Goal: Navigation & Orientation: Find specific page/section

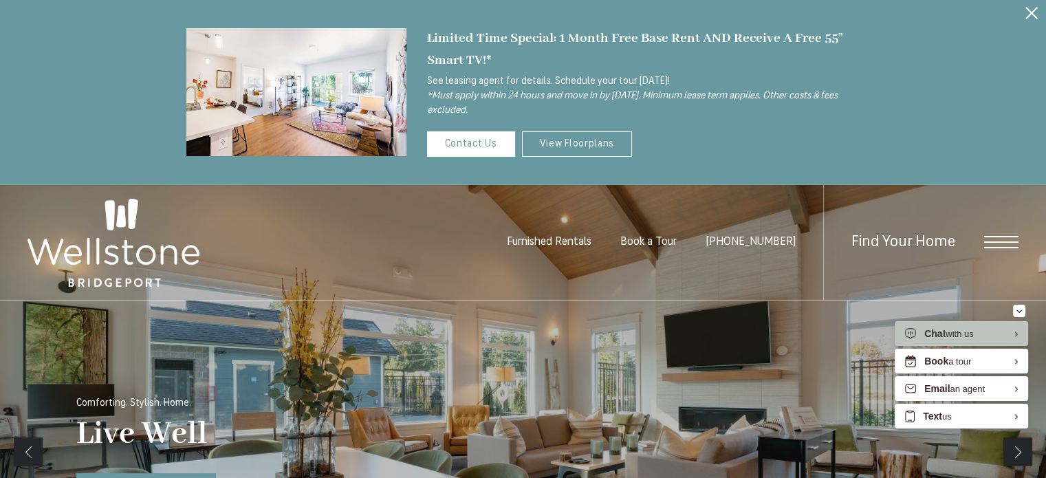
click at [1004, 239] on span "Open Menu" at bounding box center [1001, 242] width 34 height 12
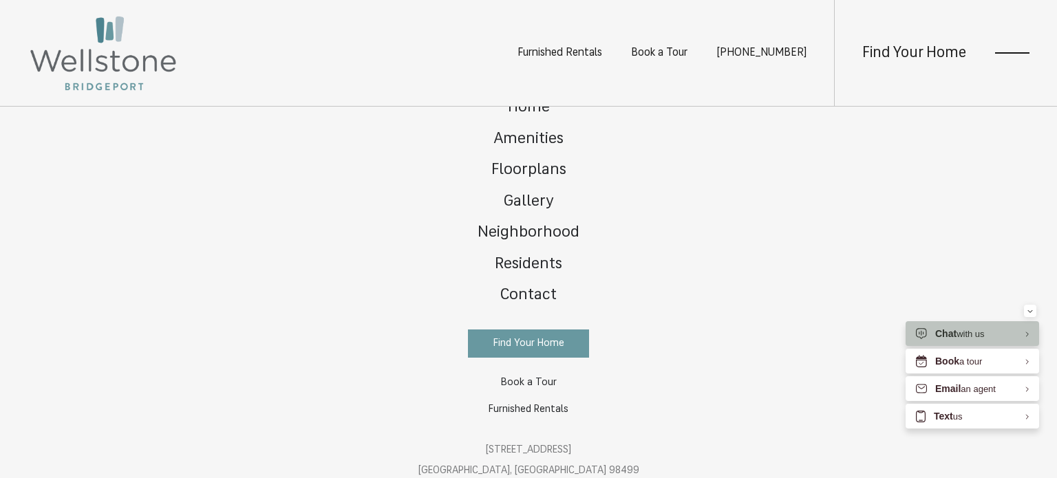
scroll to position [43, 0]
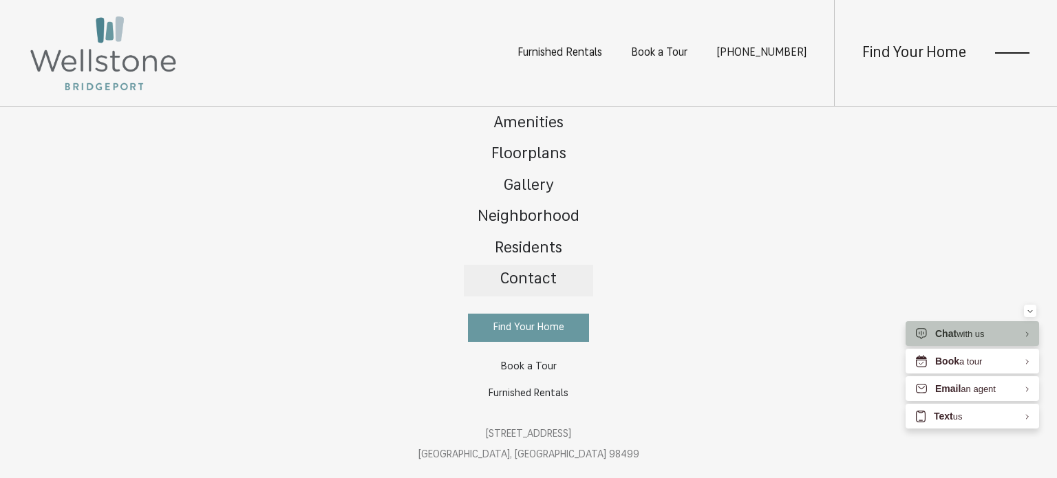
click at [532, 280] on span "Contact" at bounding box center [528, 280] width 56 height 16
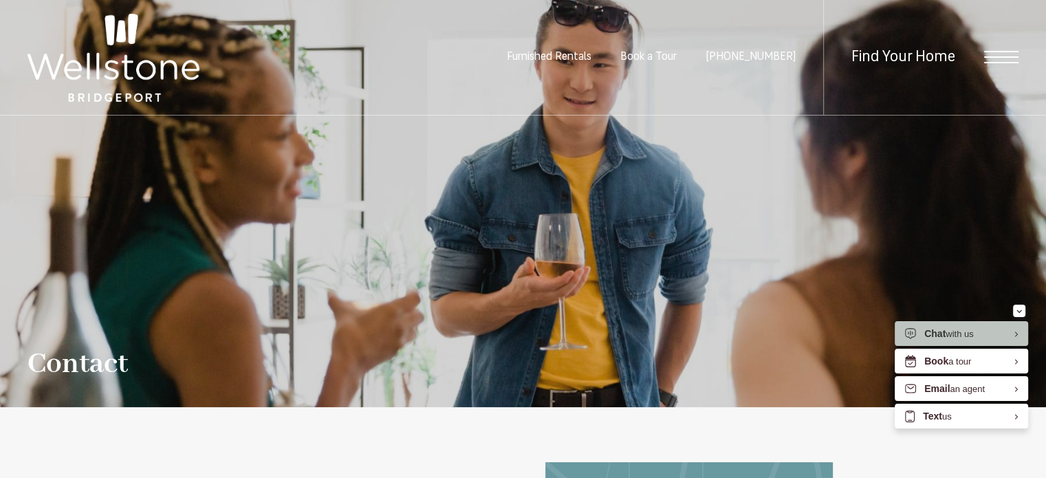
click at [1004, 61] on span "Open Menu" at bounding box center [1001, 57] width 34 height 12
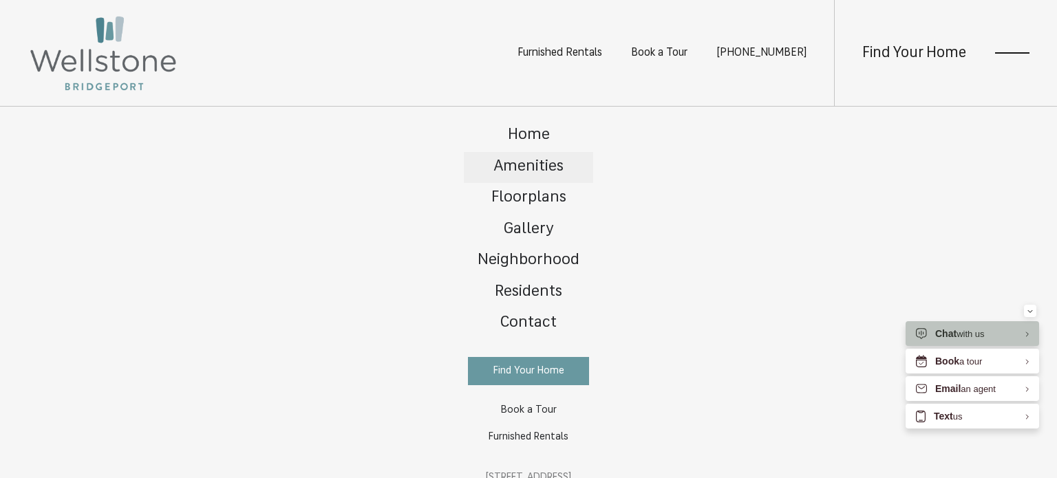
click at [526, 164] on span "Amenities" at bounding box center [528, 167] width 70 height 16
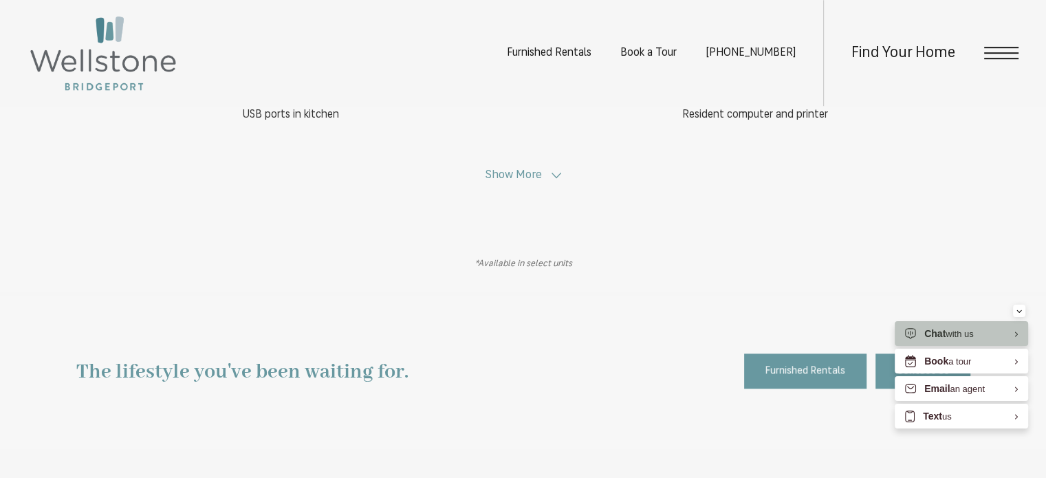
scroll to position [963, 0]
click at [559, 171] on polygon at bounding box center [557, 173] width 10 height 6
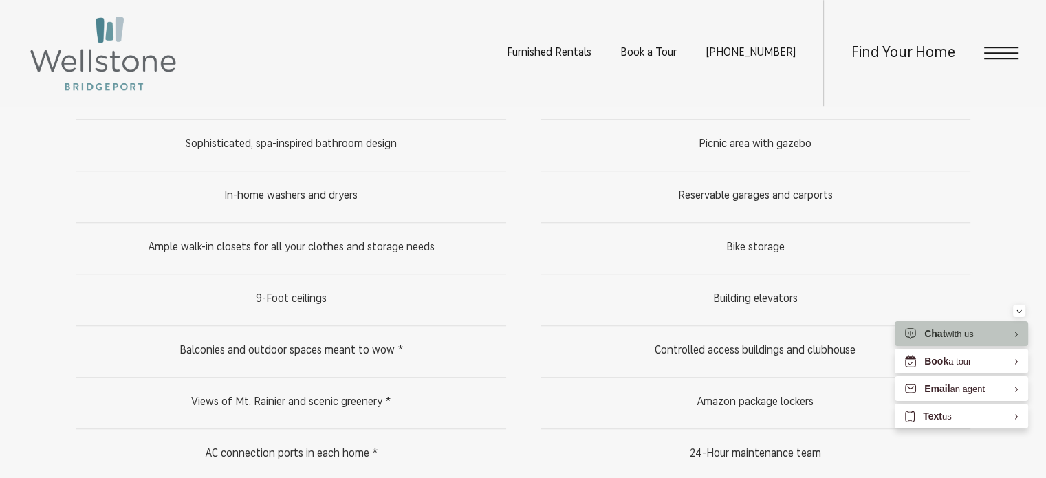
scroll to position [1032, 0]
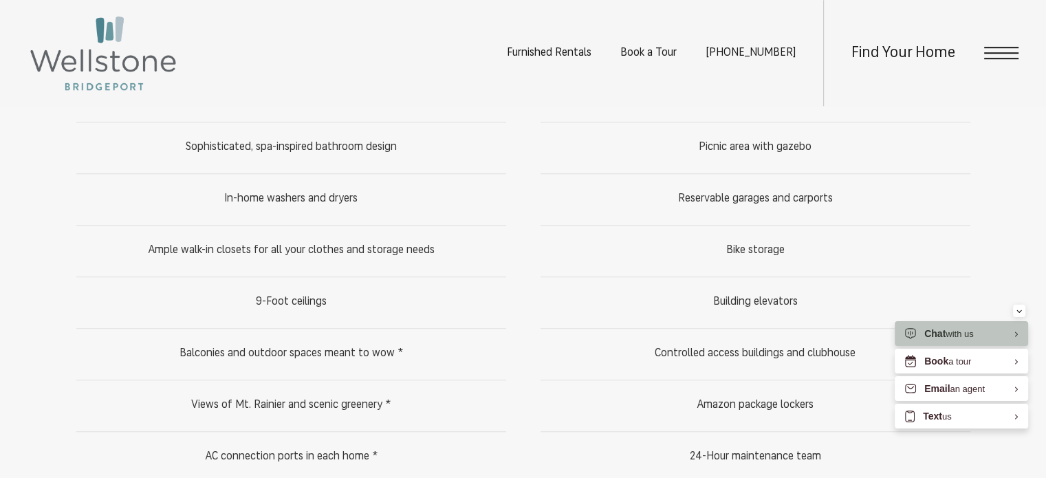
click at [1004, 57] on span "Open Menu" at bounding box center [1001, 53] width 34 height 12
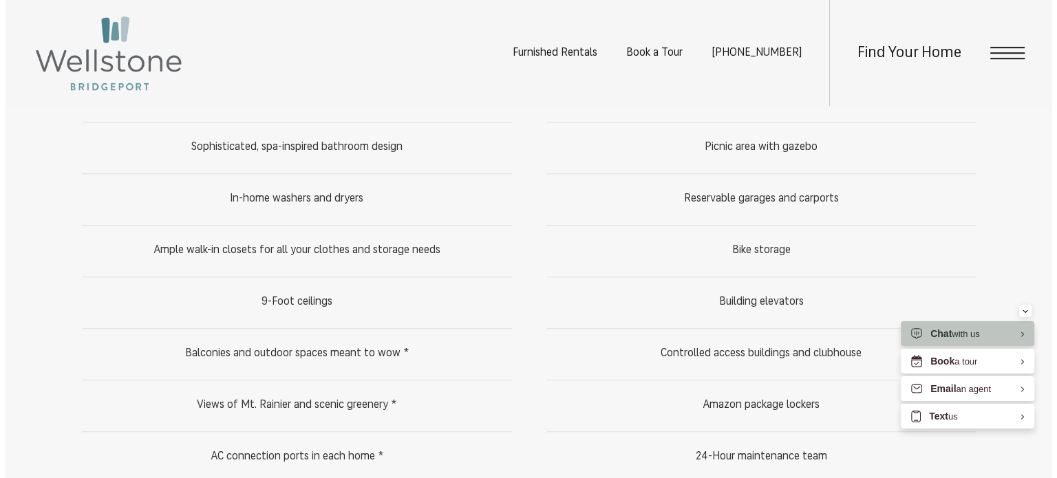
scroll to position [0, 0]
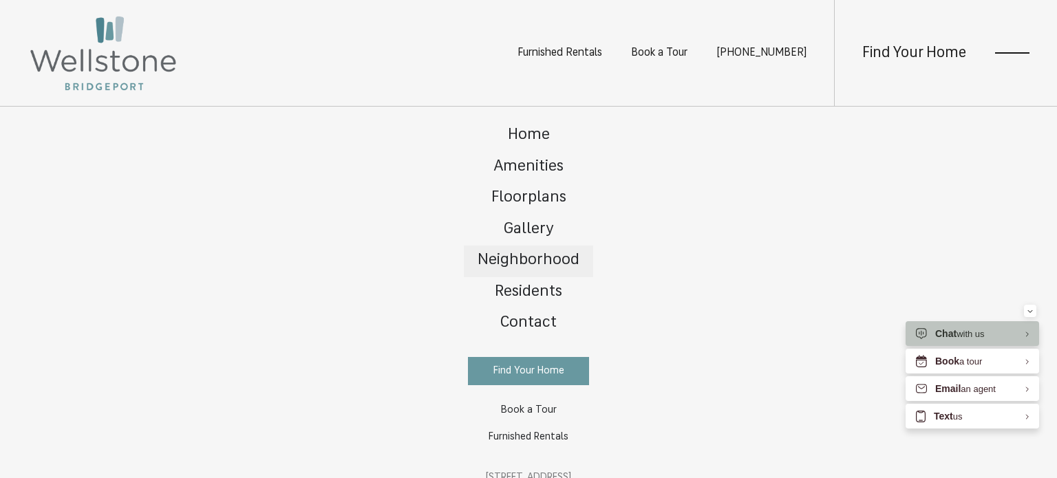
click at [517, 255] on span "Neighborhood" at bounding box center [528, 260] width 102 height 16
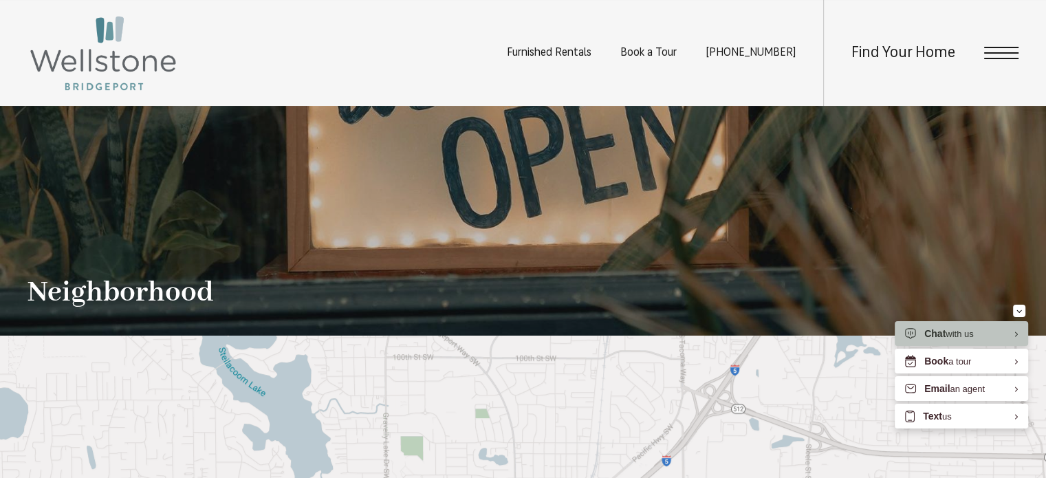
scroll to position [72, 0]
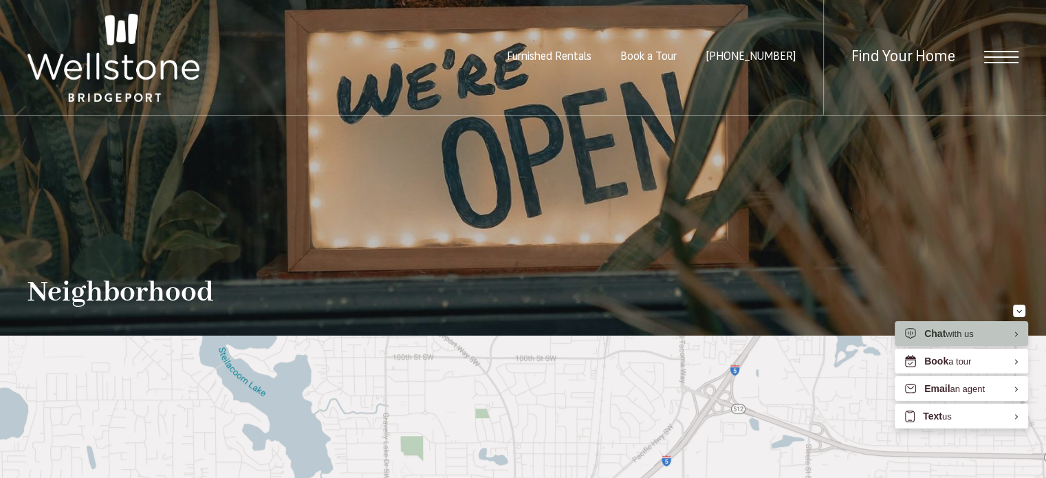
click at [1008, 61] on span "Open Menu" at bounding box center [1001, 57] width 34 height 12
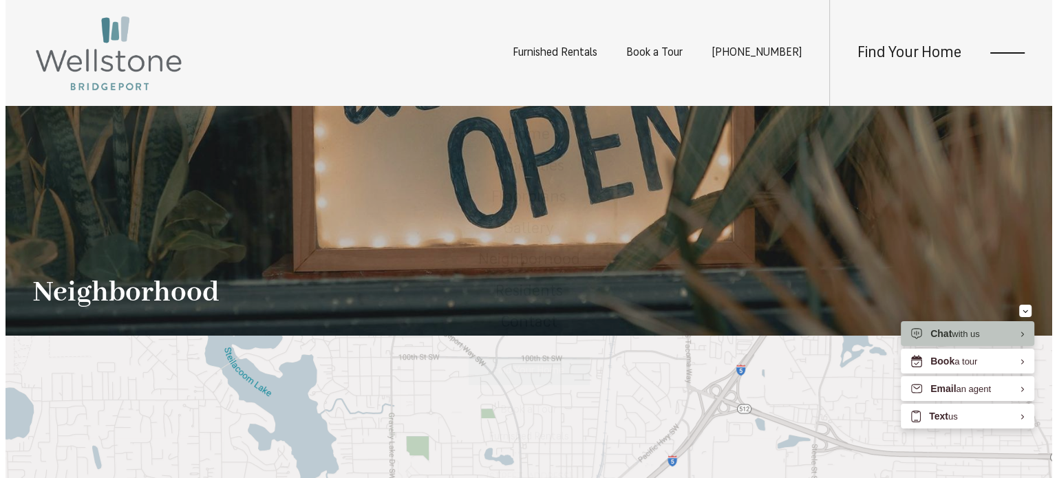
scroll to position [0, 0]
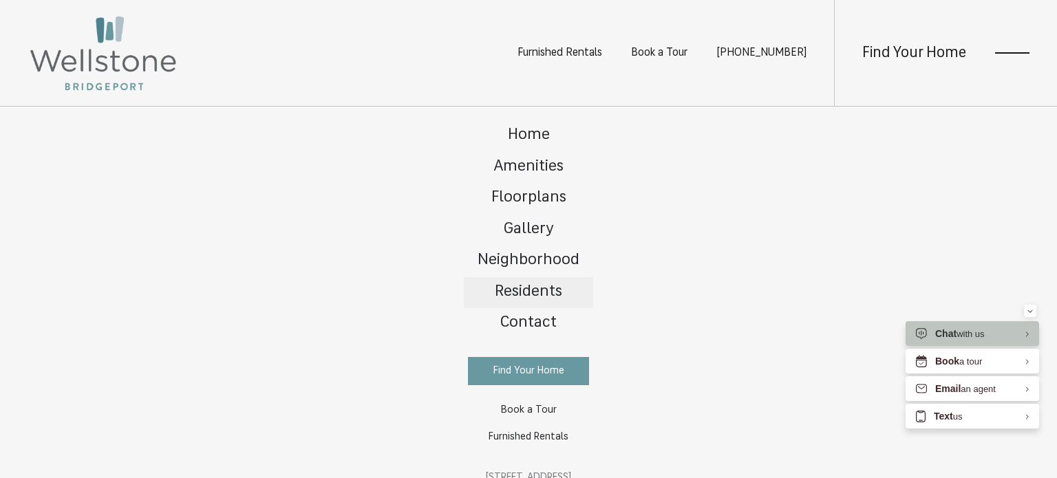
click at [533, 291] on span "Residents" at bounding box center [528, 292] width 67 height 16
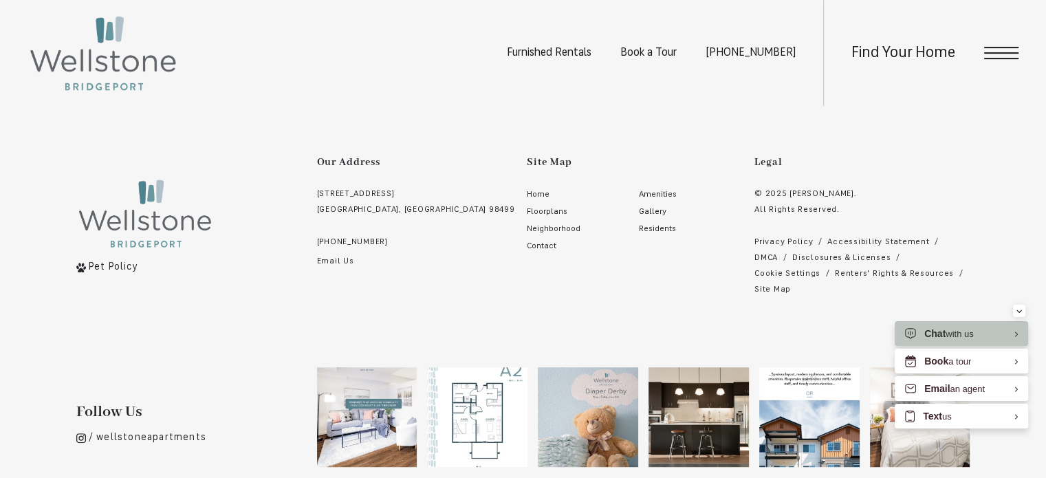
scroll to position [678, 0]
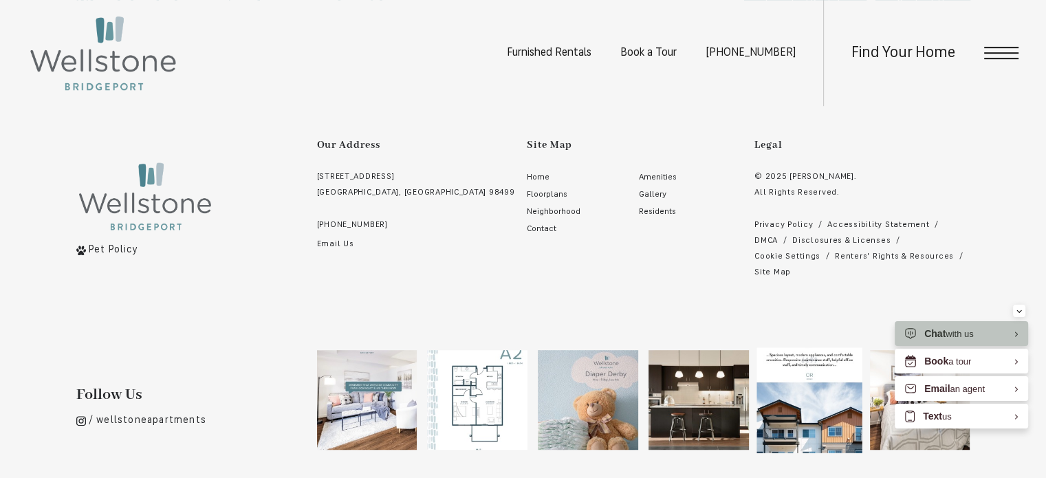
click at [813, 368] on img at bounding box center [809, 399] width 105 height 105
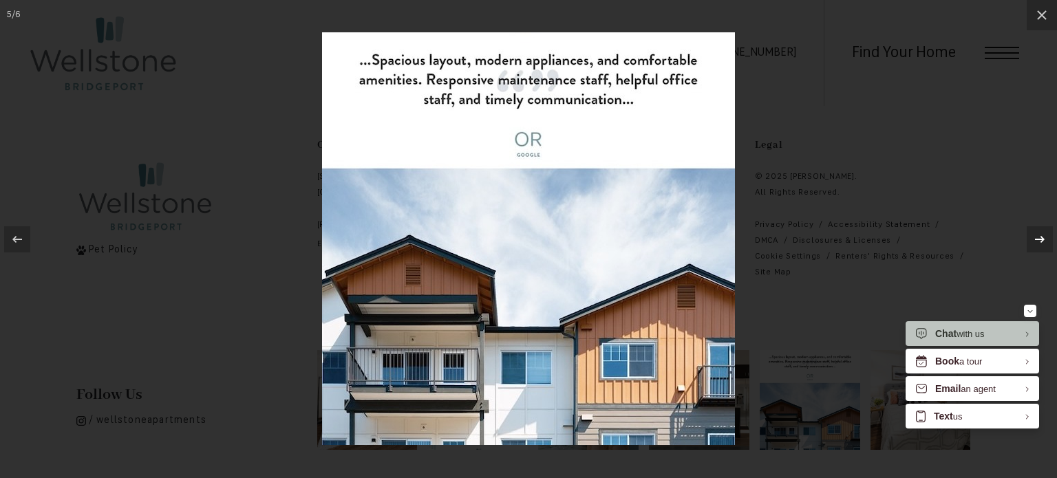
click at [1040, 235] on icon at bounding box center [1039, 239] width 17 height 17
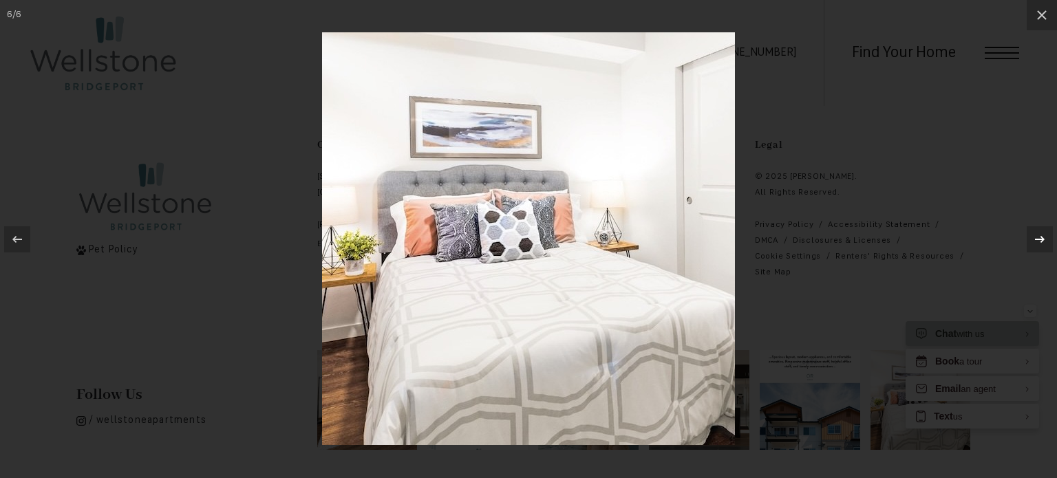
click at [1040, 235] on icon at bounding box center [1039, 239] width 17 height 17
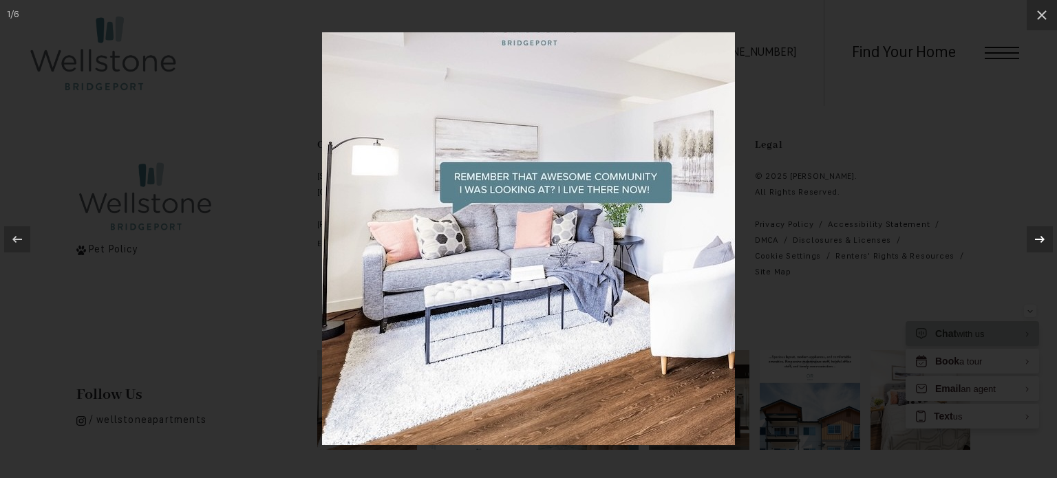
click at [1040, 235] on icon at bounding box center [1039, 239] width 17 height 17
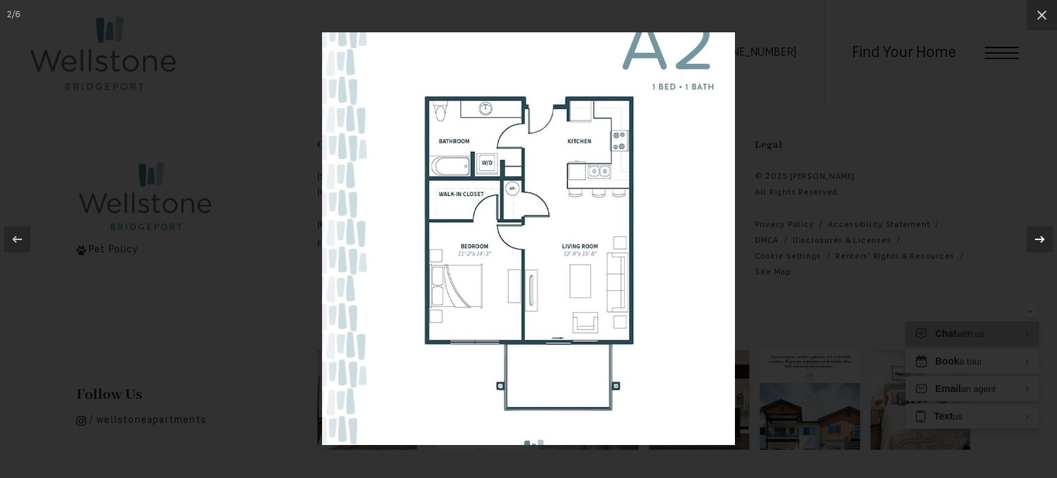
click at [1040, 235] on icon at bounding box center [1039, 239] width 17 height 17
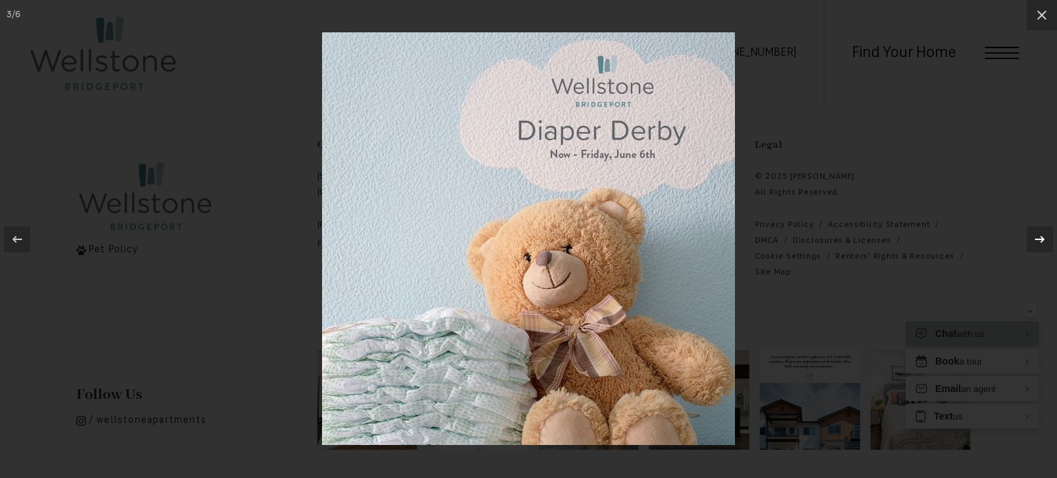
click at [1040, 235] on icon at bounding box center [1039, 239] width 17 height 17
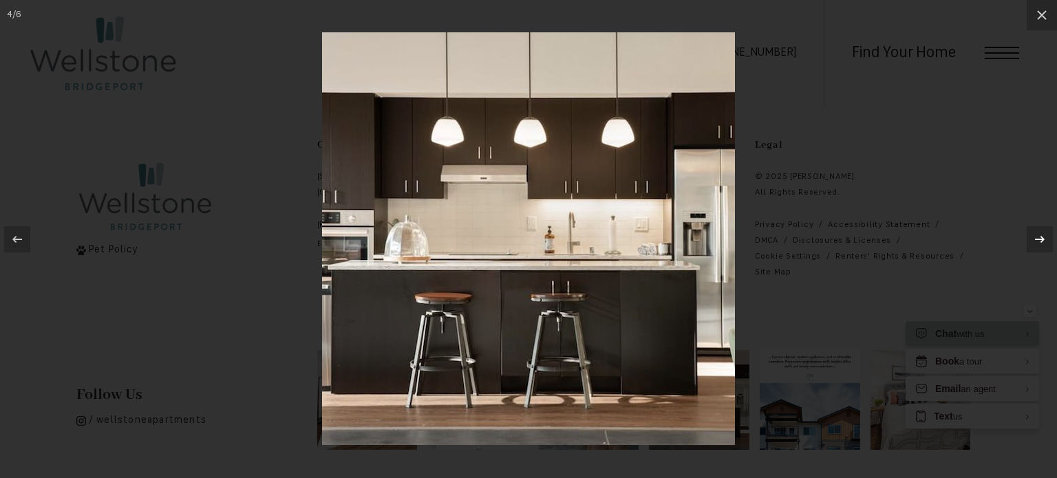
click at [1040, 235] on icon at bounding box center [1039, 239] width 17 height 17
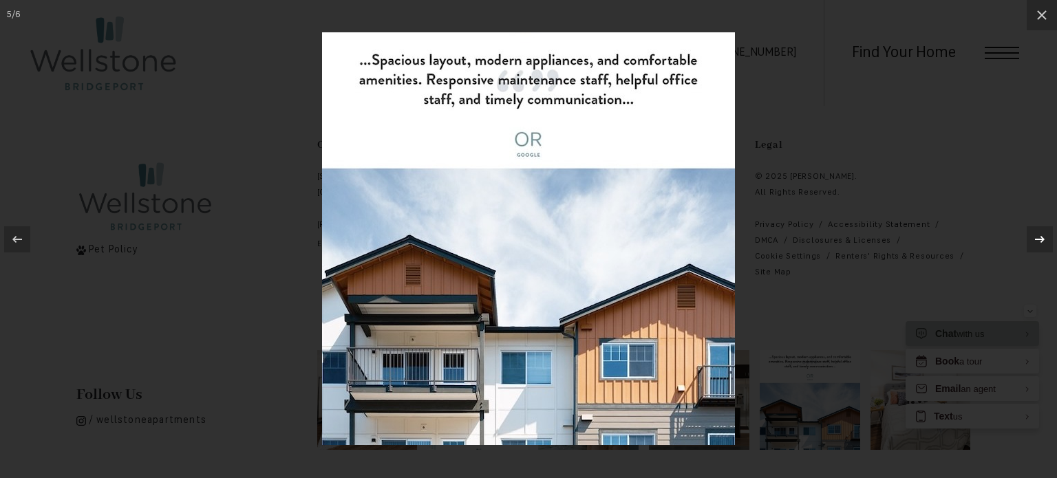
click at [1040, 235] on icon at bounding box center [1039, 239] width 17 height 17
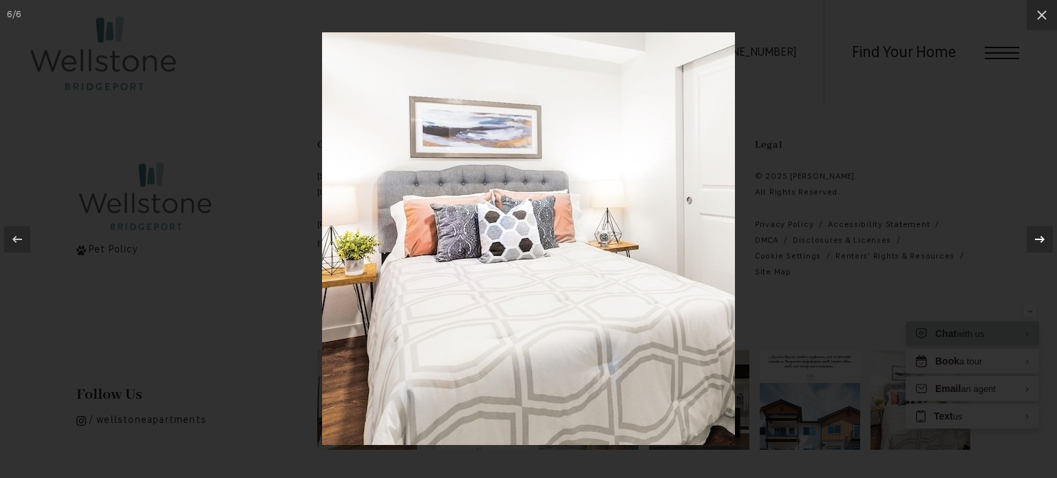
click at [1040, 235] on icon at bounding box center [1039, 239] width 17 height 17
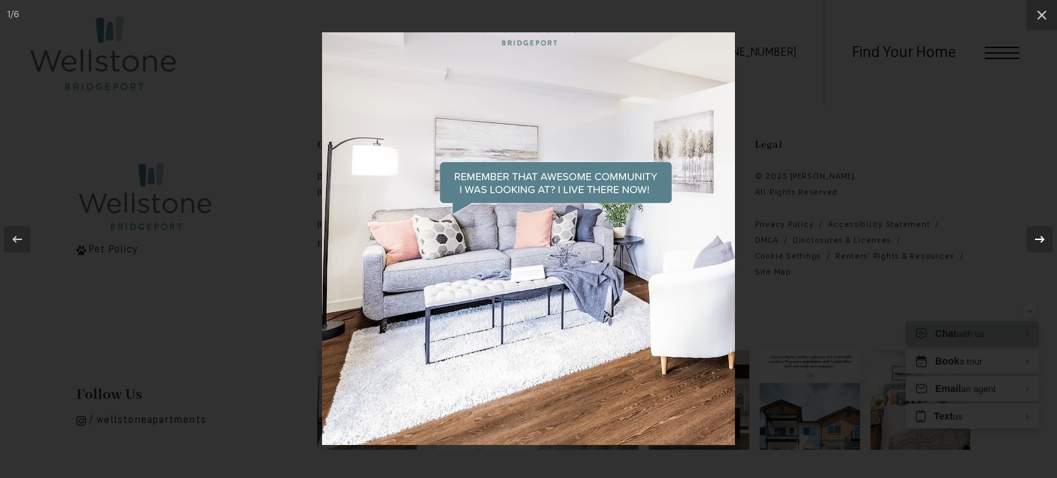
click at [1040, 235] on icon at bounding box center [1039, 239] width 17 height 17
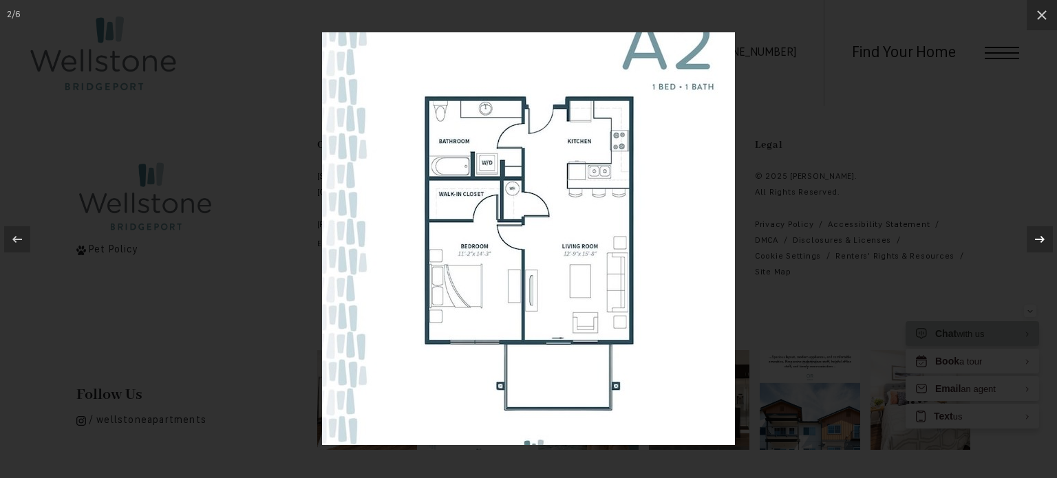
click at [1040, 235] on icon at bounding box center [1039, 239] width 17 height 17
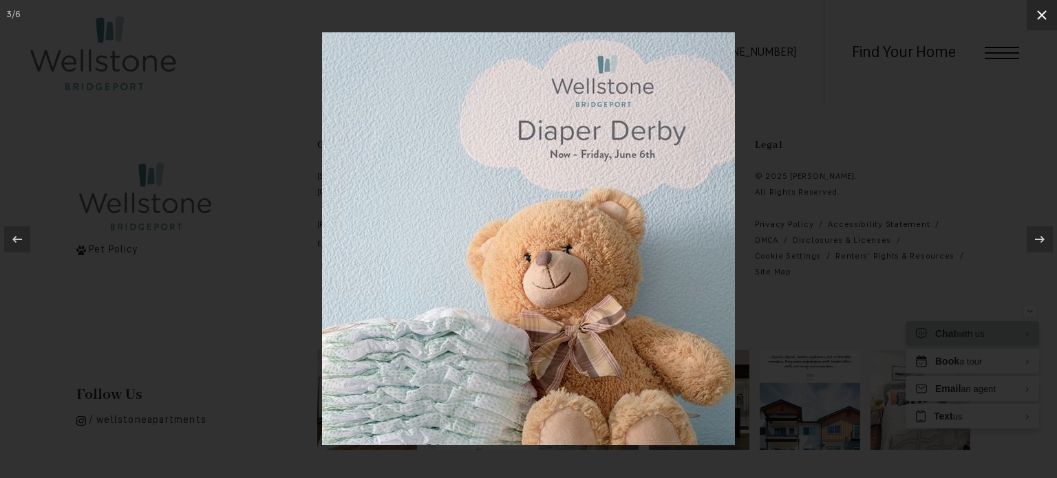
click at [1042, 17] on icon at bounding box center [1041, 15] width 17 height 17
